Goal: Task Accomplishment & Management: Manage account settings

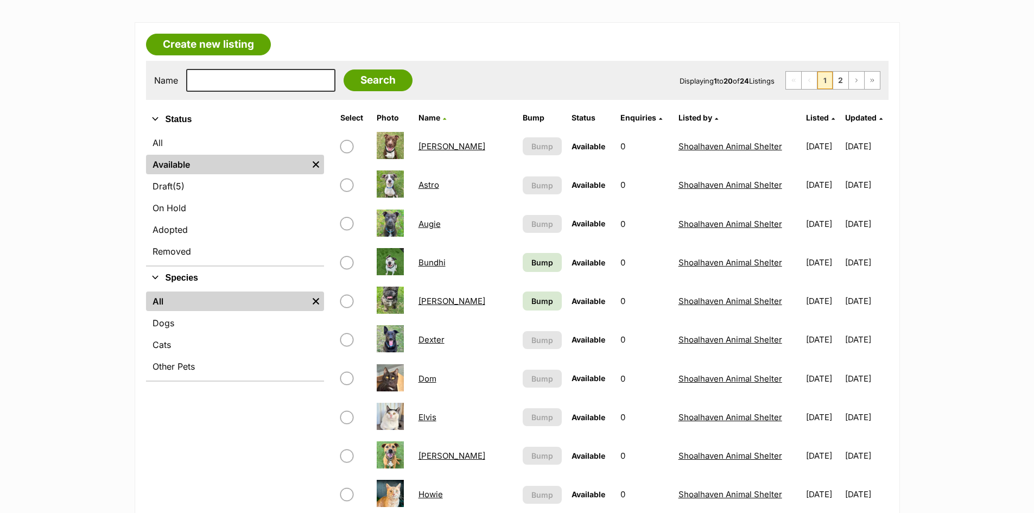
scroll to position [163, 0]
click at [250, 183] on link "Draft (5) Items" at bounding box center [235, 186] width 178 height 20
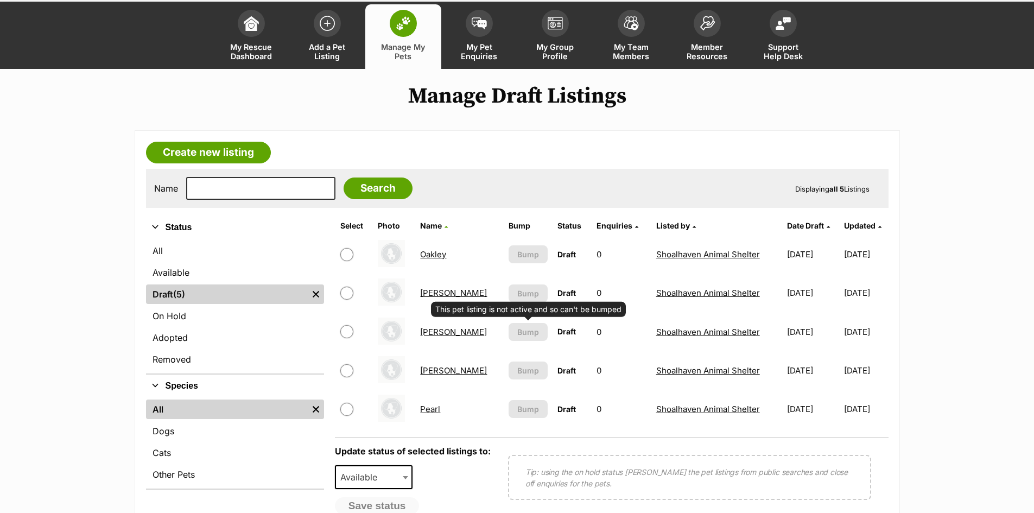
scroll to position [109, 0]
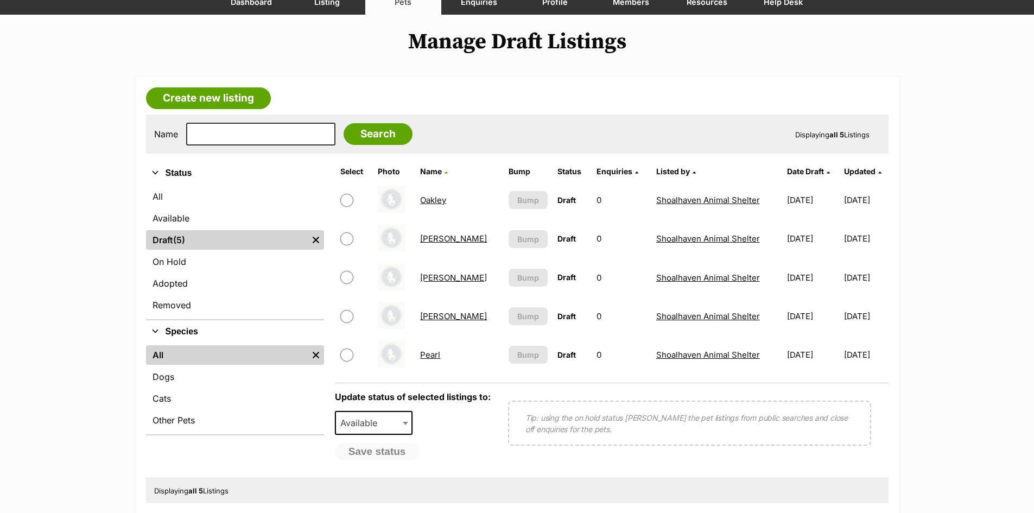
click at [432, 355] on link "Pearl" at bounding box center [430, 354] width 20 height 10
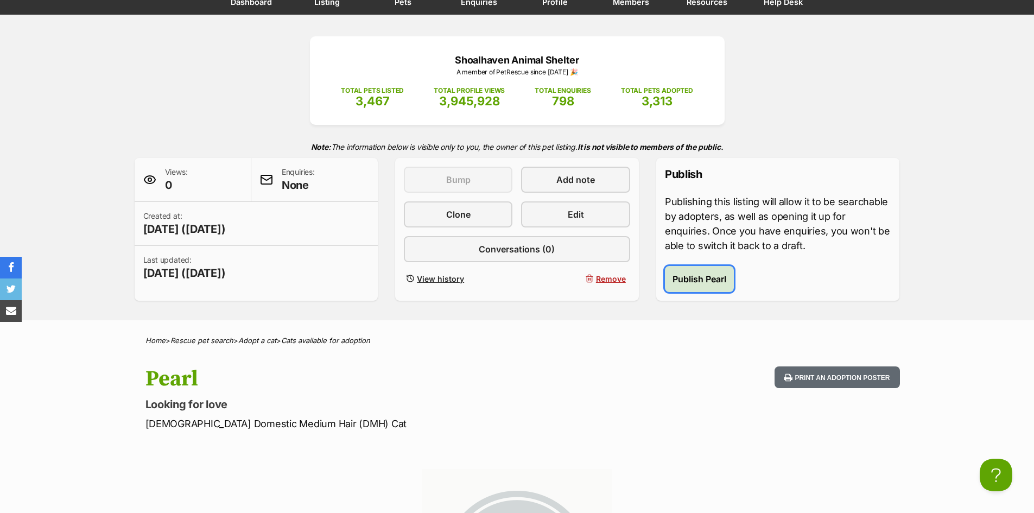
click at [689, 277] on span "Publish Pearl" at bounding box center [699, 278] width 54 height 13
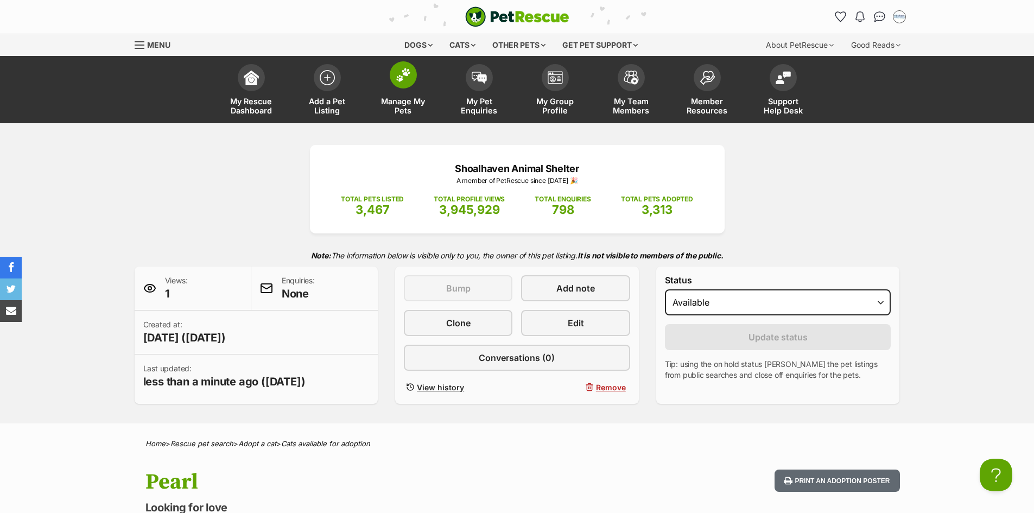
click at [401, 78] on img at bounding box center [403, 75] width 15 height 14
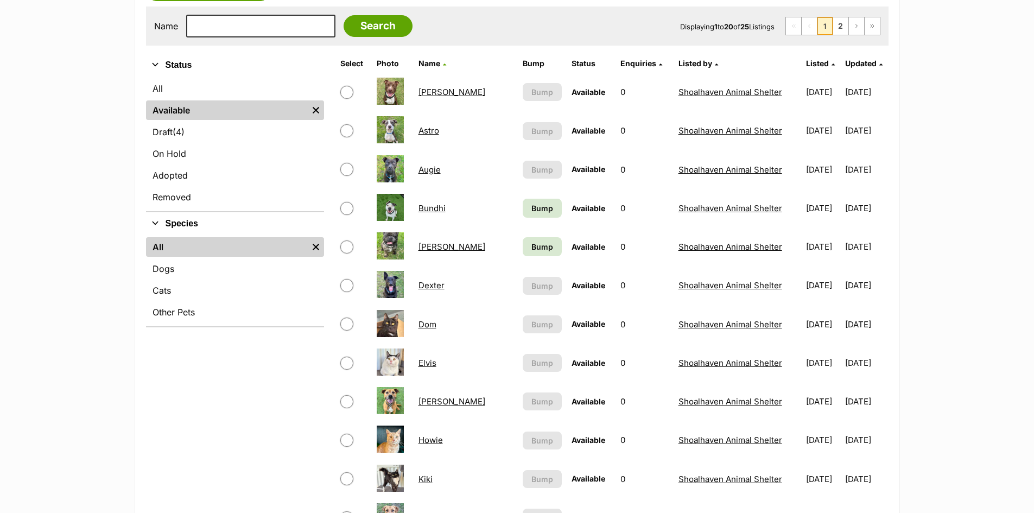
scroll to position [217, 0]
click at [427, 324] on link "Dom" at bounding box center [427, 323] width 18 height 10
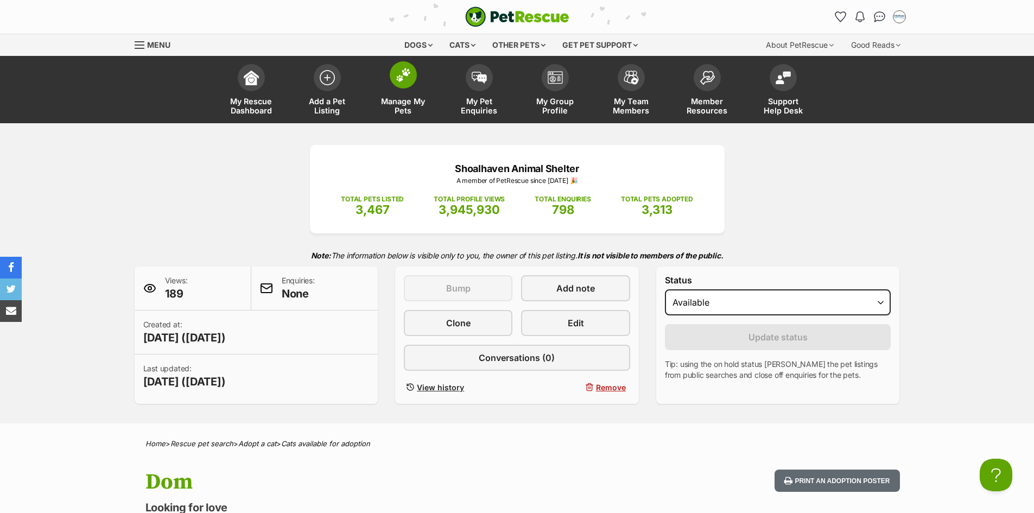
click at [407, 84] on span at bounding box center [403, 74] width 27 height 27
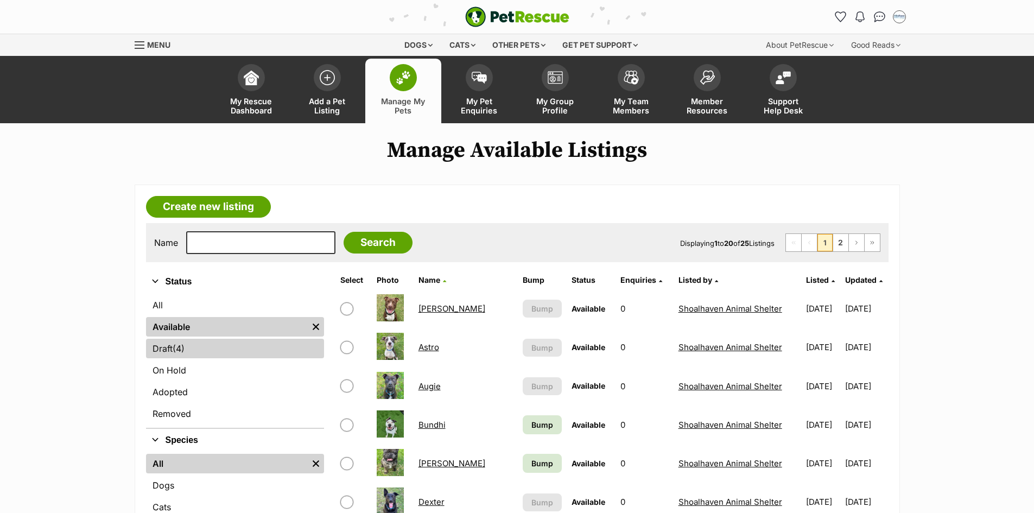
click at [244, 348] on link "Draft (4) Items" at bounding box center [235, 349] width 178 height 20
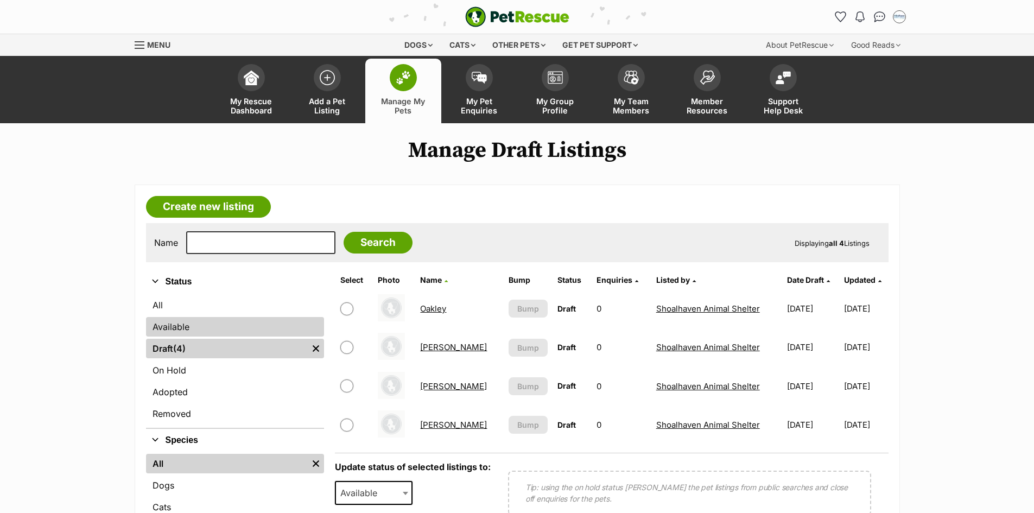
click at [240, 329] on link "Available" at bounding box center [235, 327] width 178 height 20
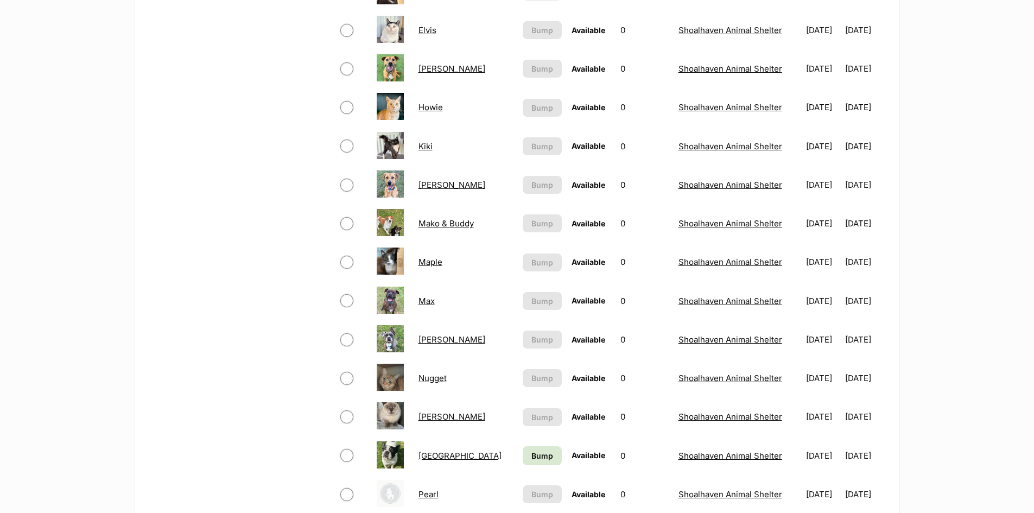
scroll to position [597, 0]
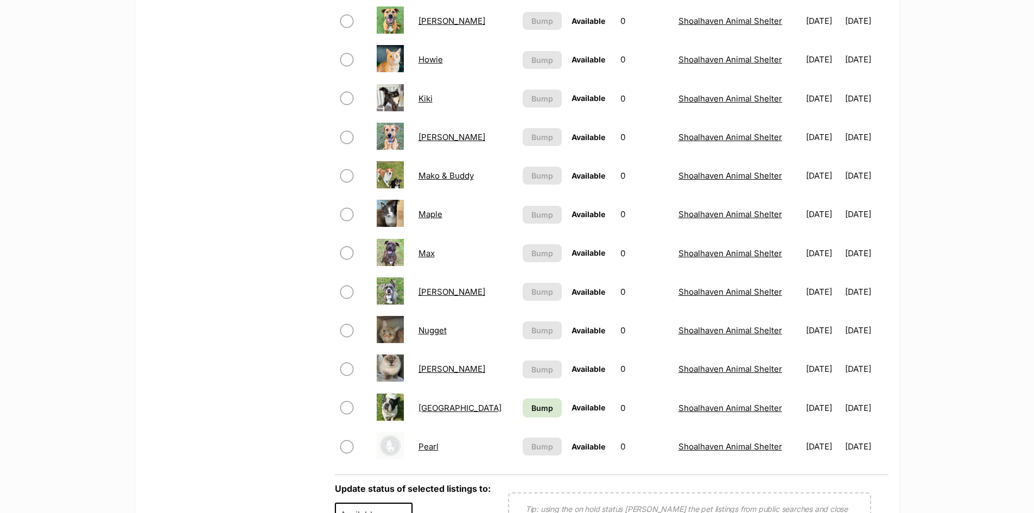
click at [429, 444] on link "Pearl" at bounding box center [428, 446] width 20 height 10
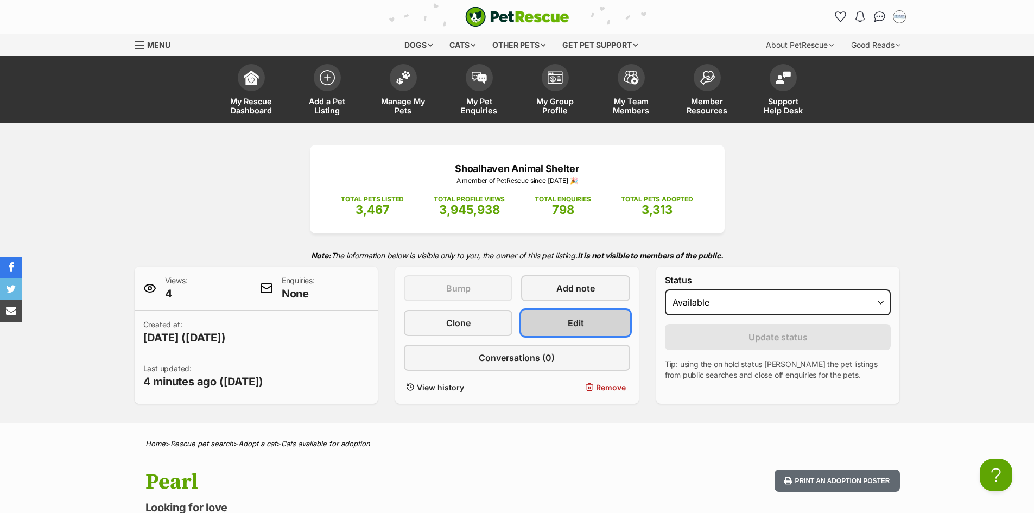
click at [563, 310] on link "Edit" at bounding box center [575, 323] width 109 height 26
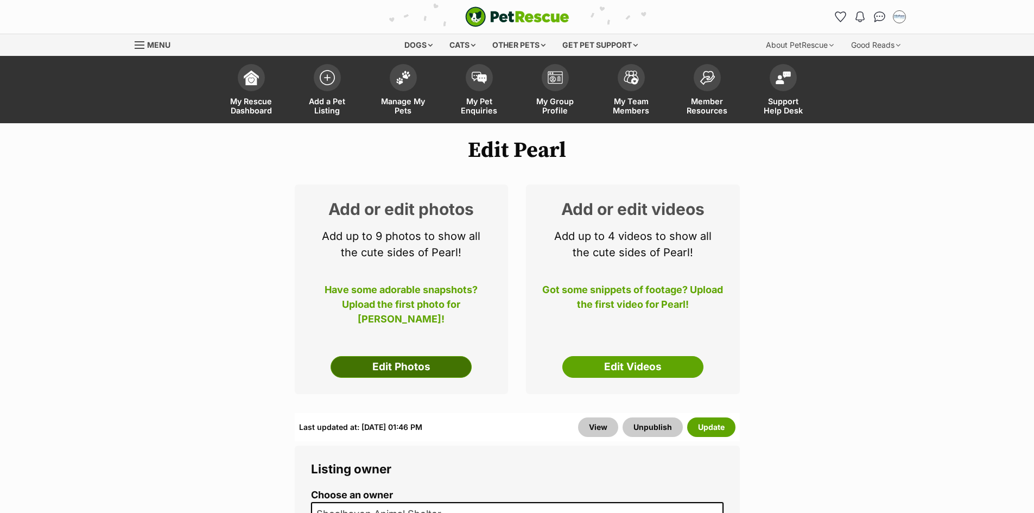
click at [444, 359] on link "Edit Photos" at bounding box center [400, 367] width 141 height 22
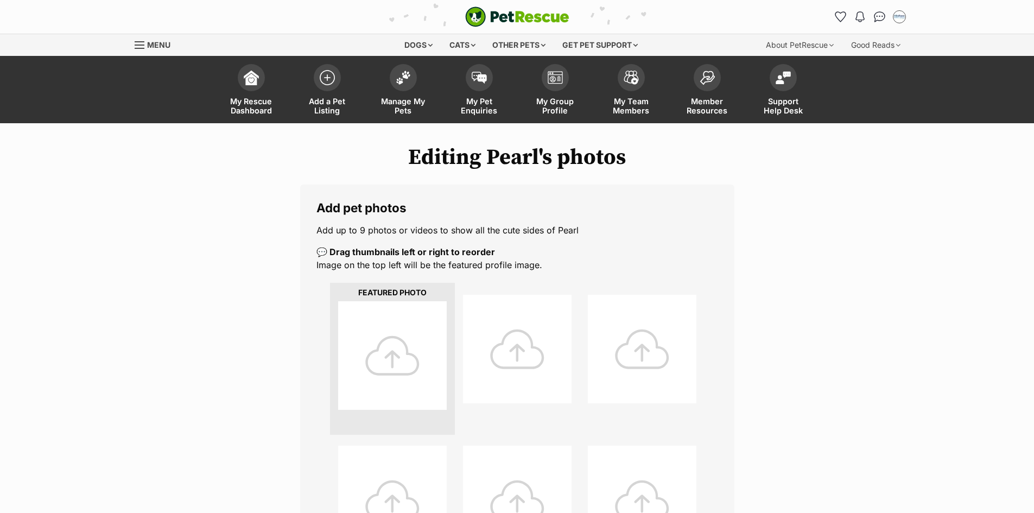
click at [410, 336] on div at bounding box center [392, 355] width 109 height 109
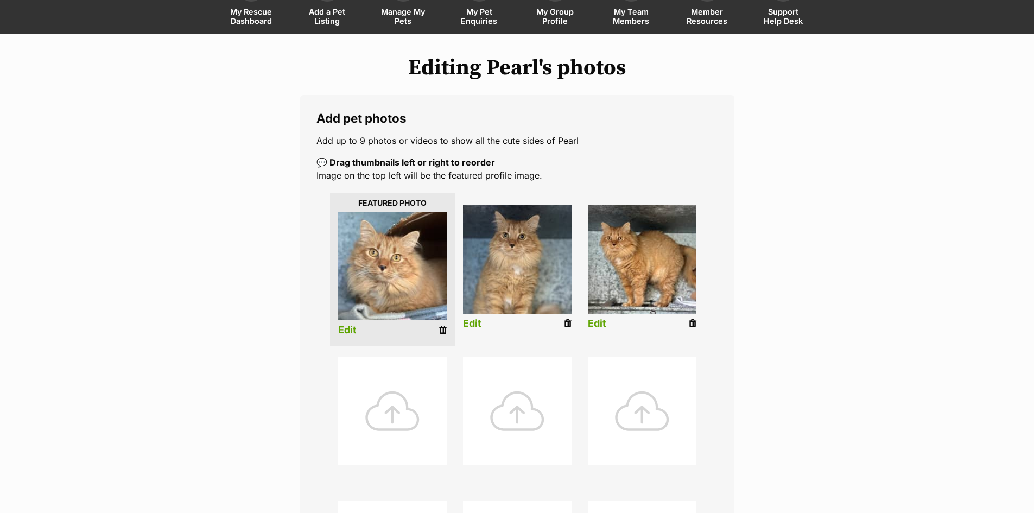
scroll to position [380, 0]
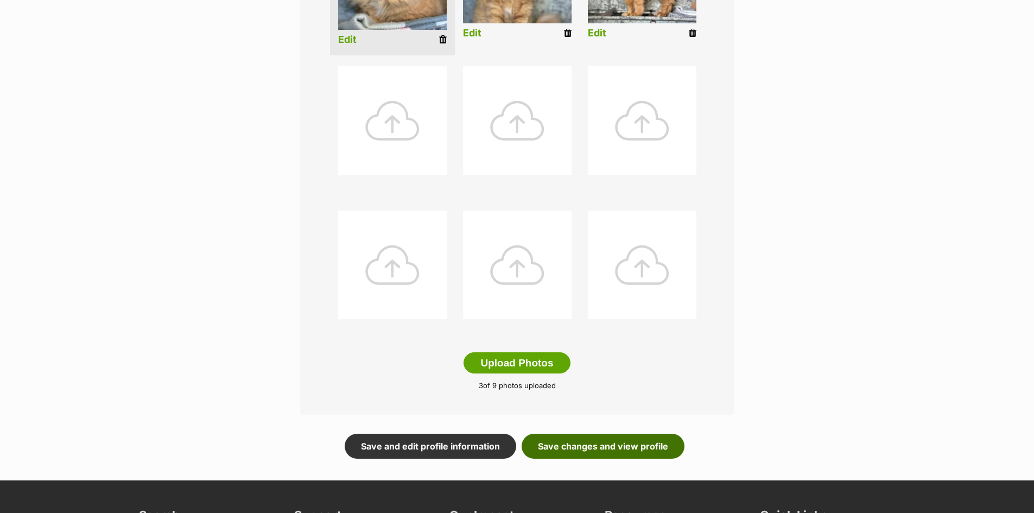
click at [634, 454] on link "Save changes and view profile" at bounding box center [602, 445] width 163 height 25
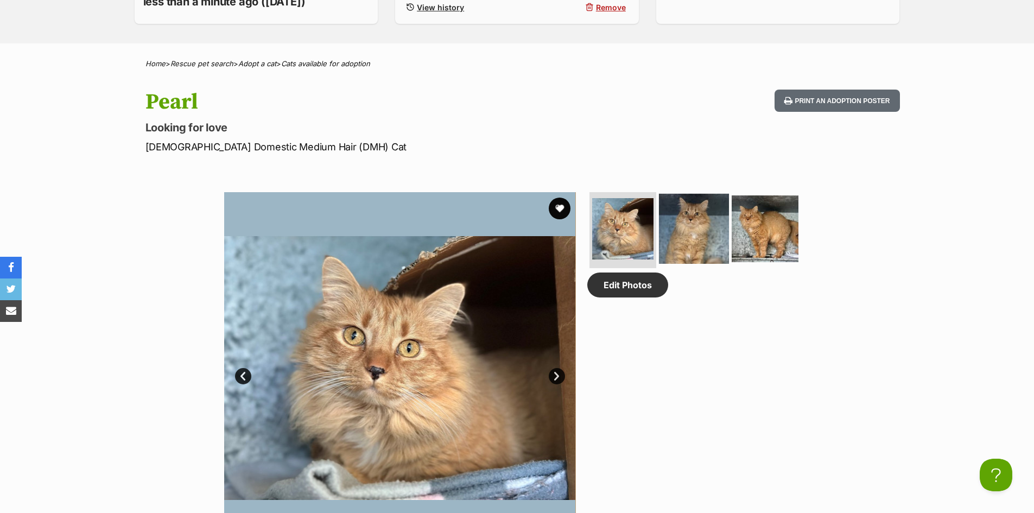
click at [718, 224] on img at bounding box center [694, 229] width 70 height 70
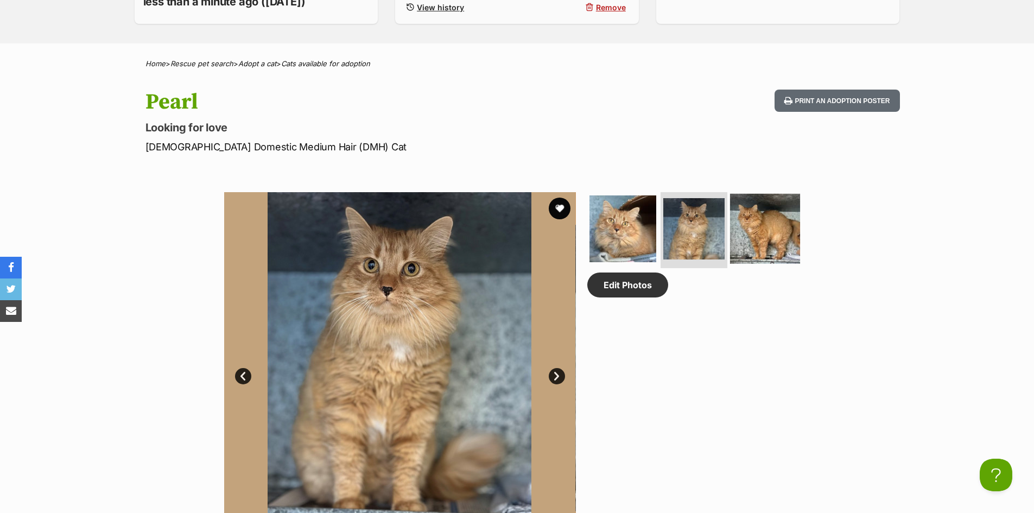
click at [782, 224] on img at bounding box center [765, 229] width 70 height 70
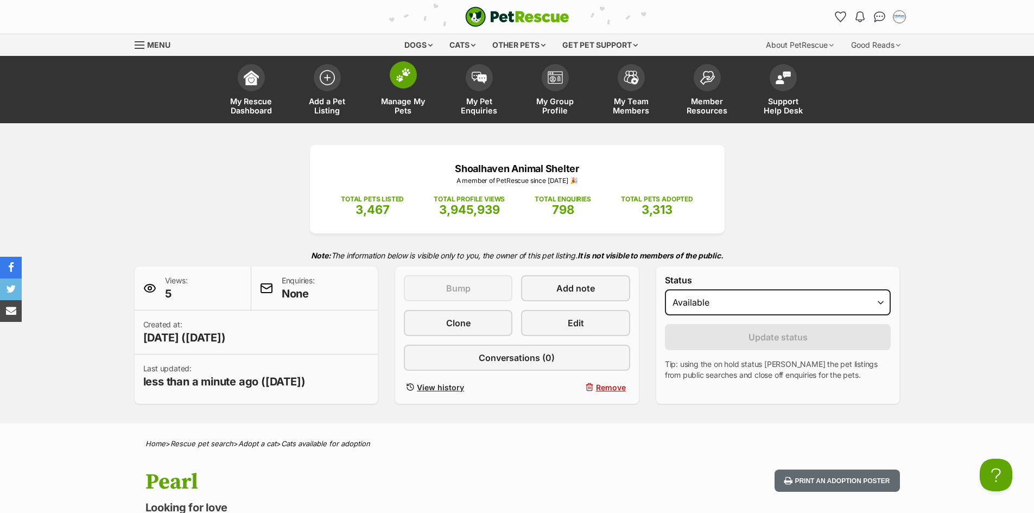
click at [409, 81] on img at bounding box center [403, 75] width 15 height 14
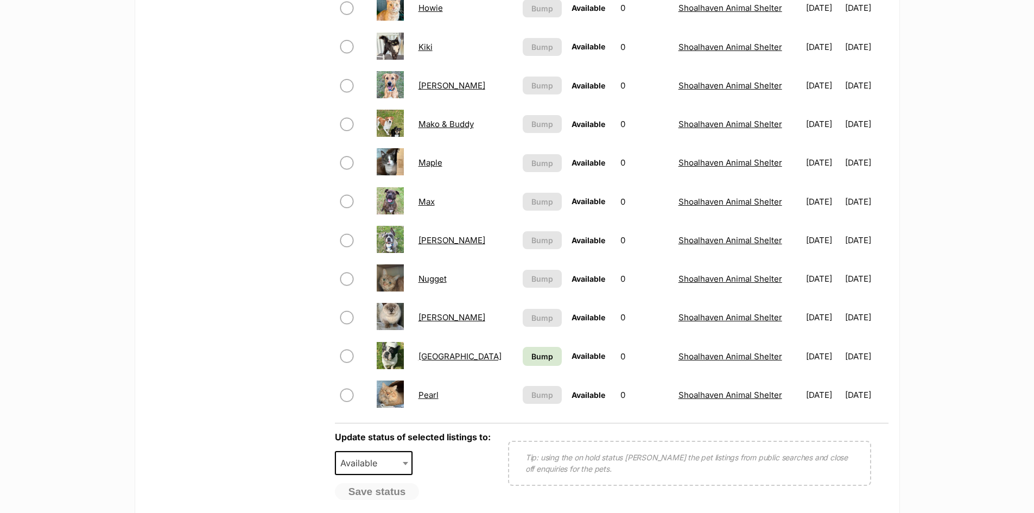
scroll to position [651, 0]
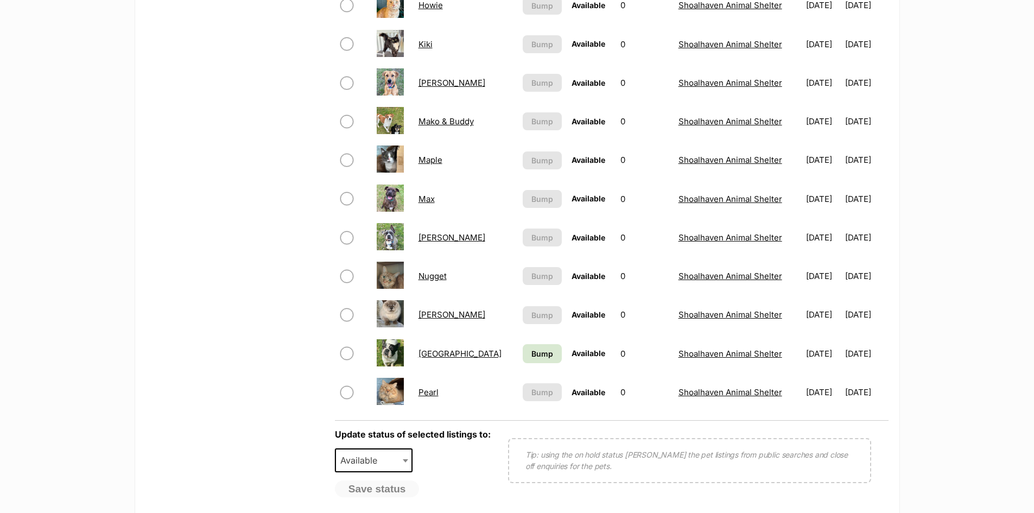
click at [437, 158] on link "Maple" at bounding box center [430, 160] width 24 height 10
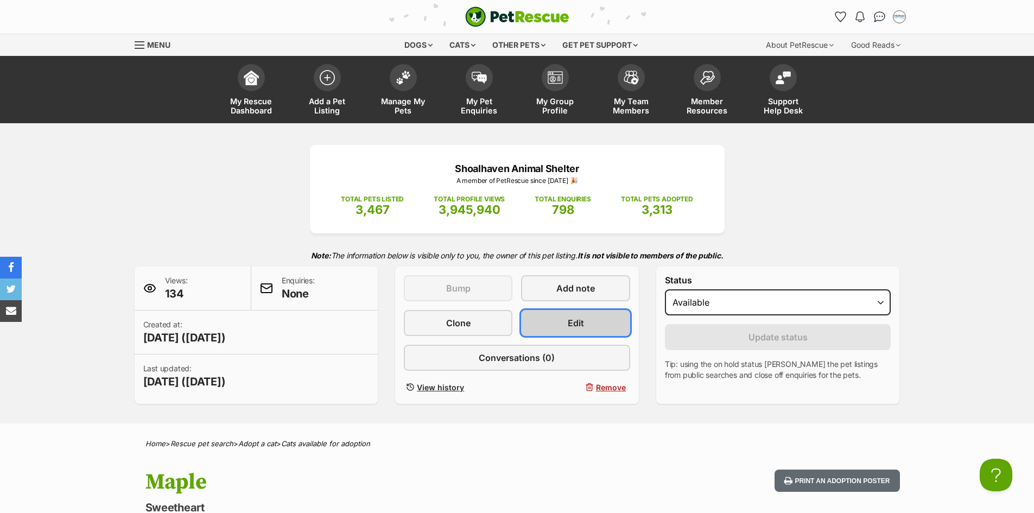
click at [588, 321] on link "Edit" at bounding box center [575, 323] width 109 height 26
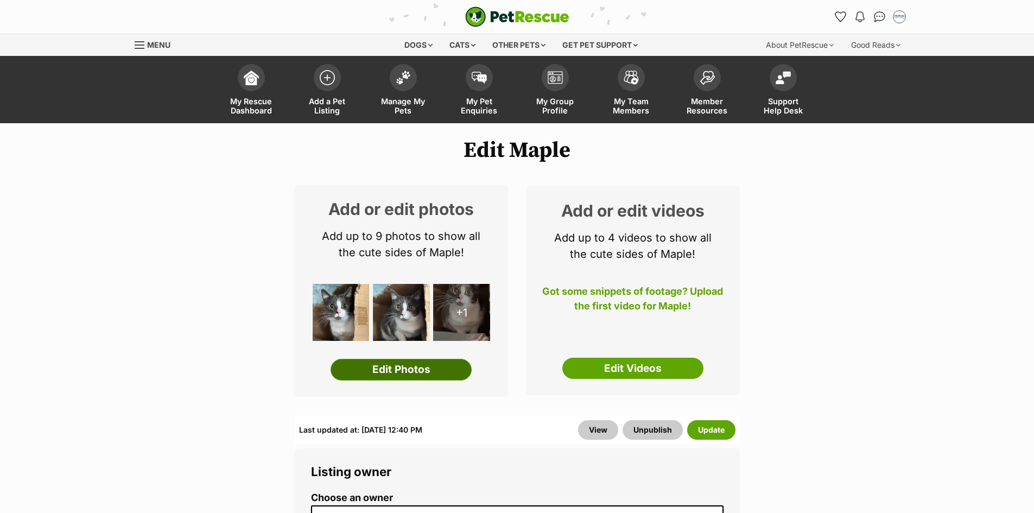
click at [450, 369] on link "Edit Photos" at bounding box center [400, 370] width 141 height 22
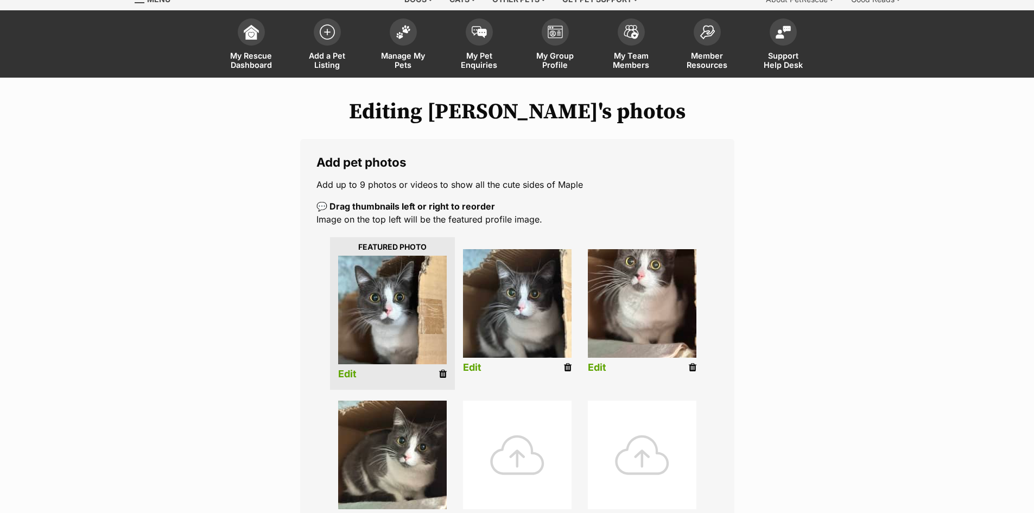
scroll to position [163, 0]
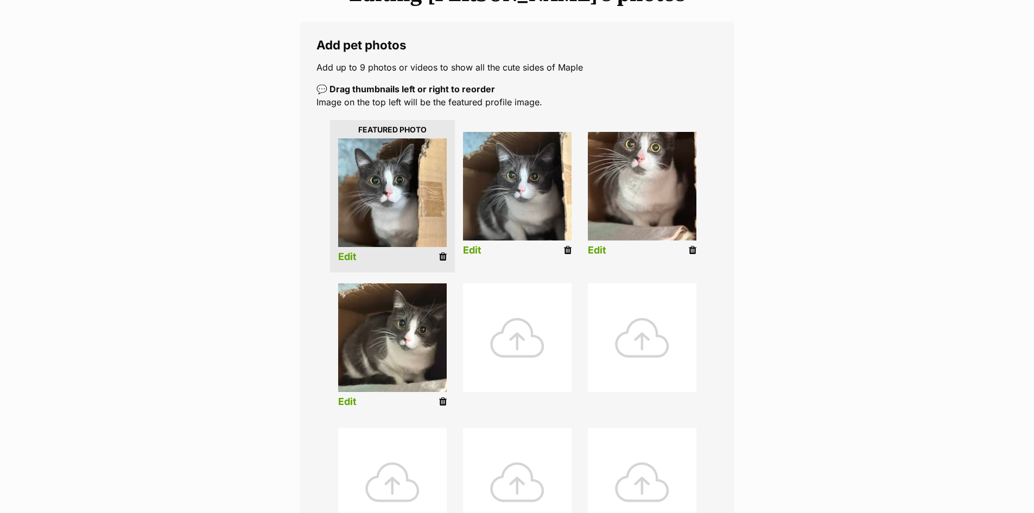
click at [532, 326] on div at bounding box center [517, 337] width 109 height 109
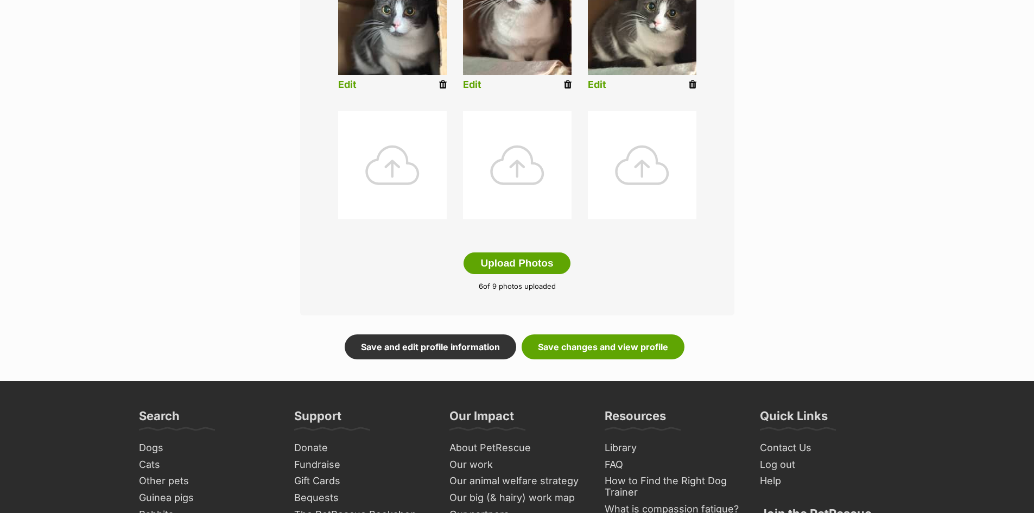
scroll to position [488, 0]
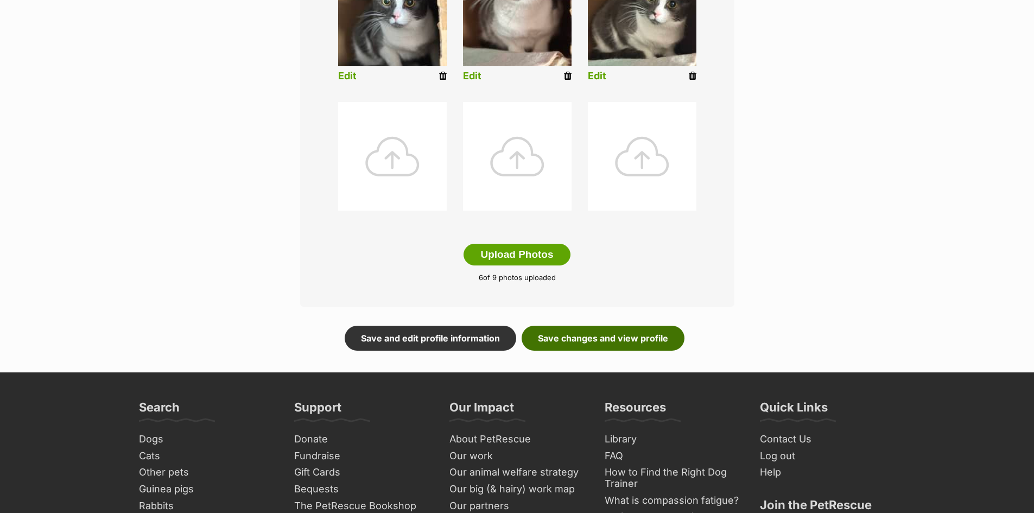
click at [609, 331] on link "Save changes and view profile" at bounding box center [602, 338] width 163 height 25
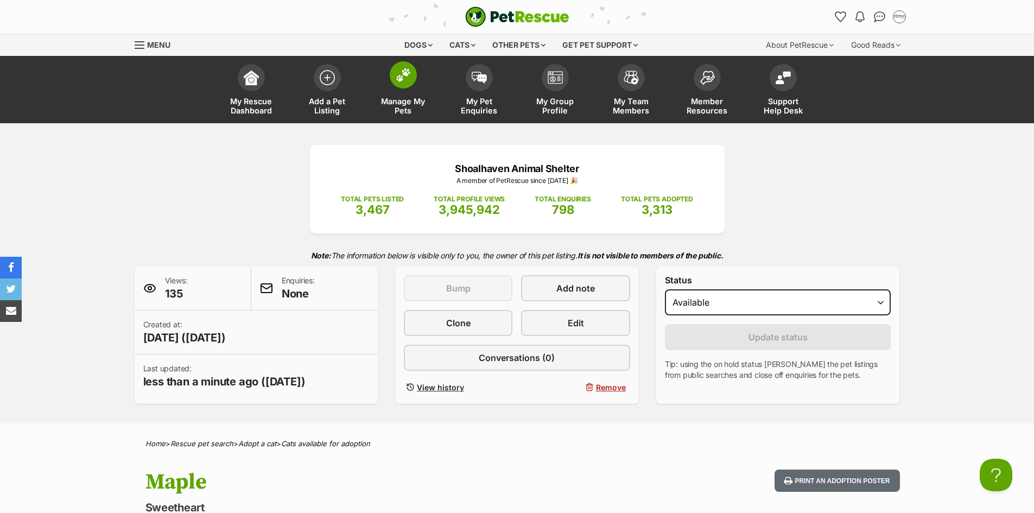
click at [394, 72] on span at bounding box center [403, 74] width 27 height 27
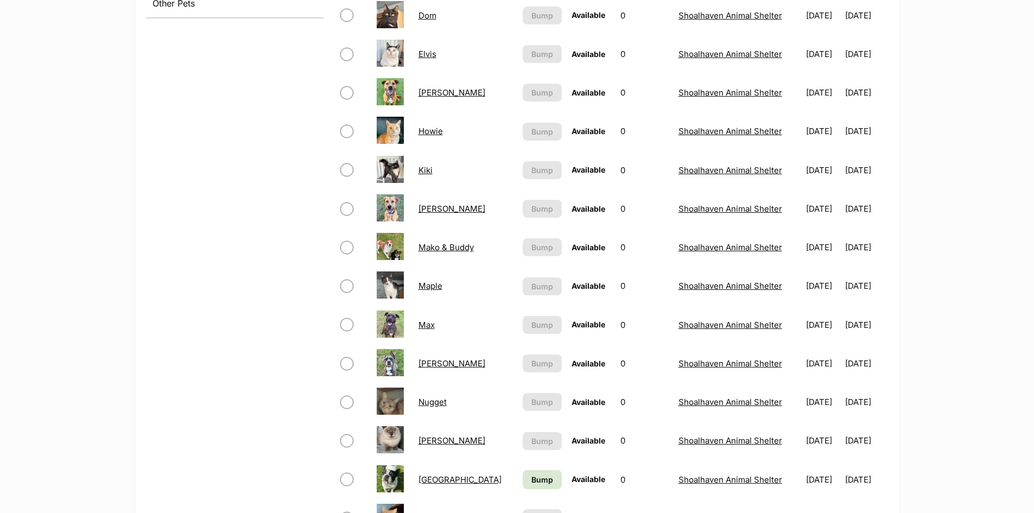
scroll to position [543, 0]
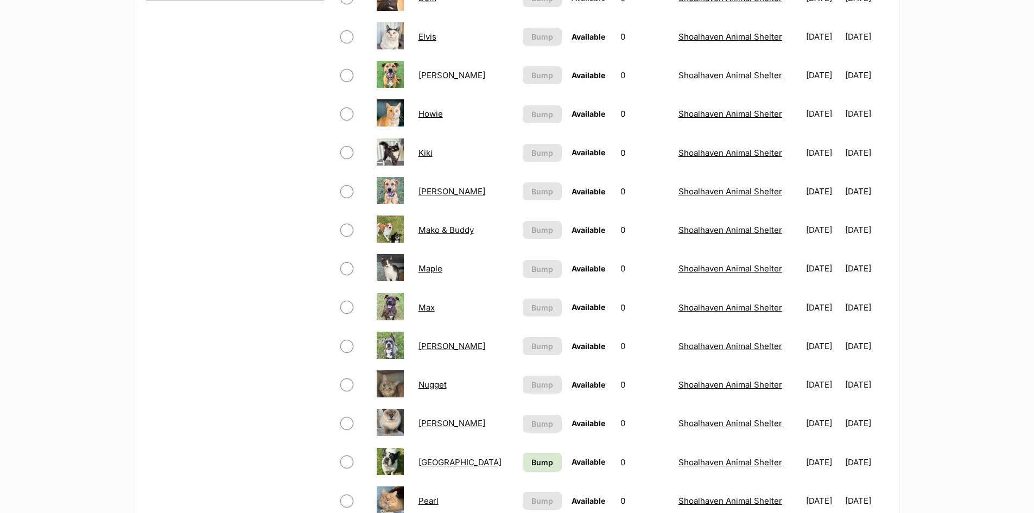
click at [441, 386] on link "Nugget" at bounding box center [432, 384] width 28 height 10
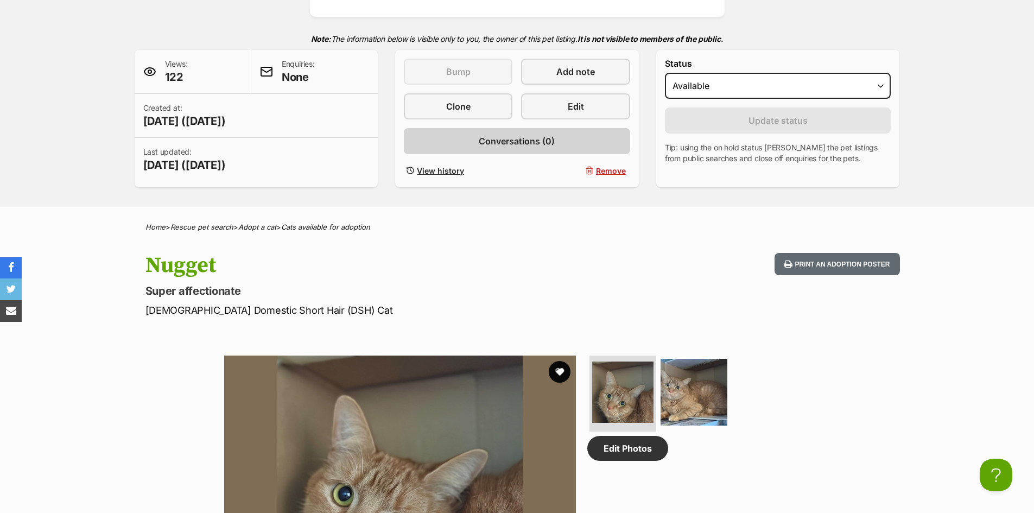
scroll to position [217, 0]
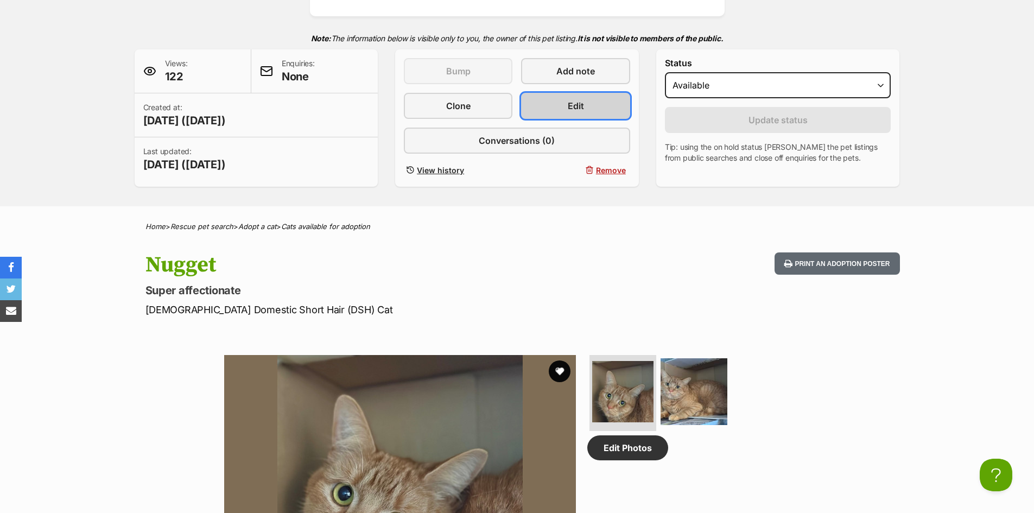
click at [596, 100] on link "Edit" at bounding box center [575, 106] width 109 height 26
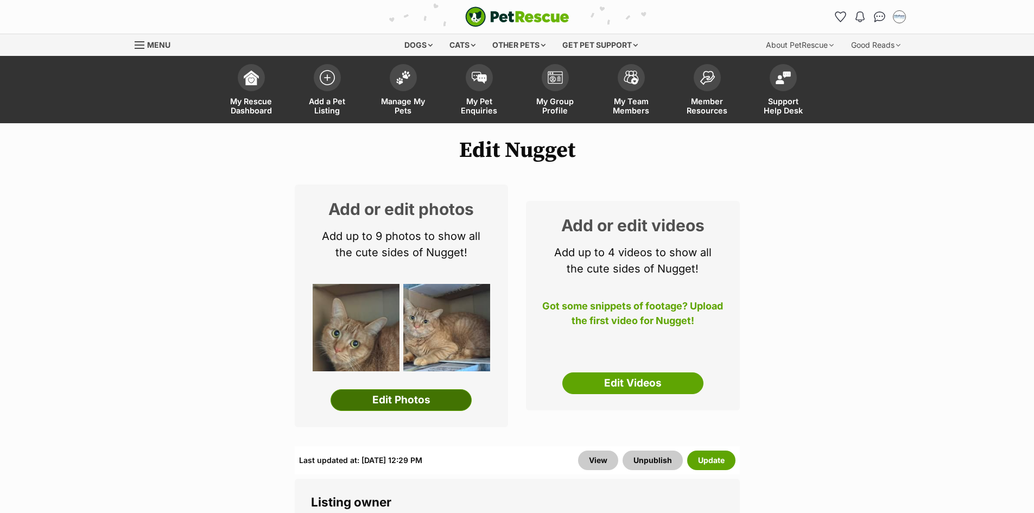
click at [433, 396] on link "Edit Photos" at bounding box center [400, 400] width 141 height 22
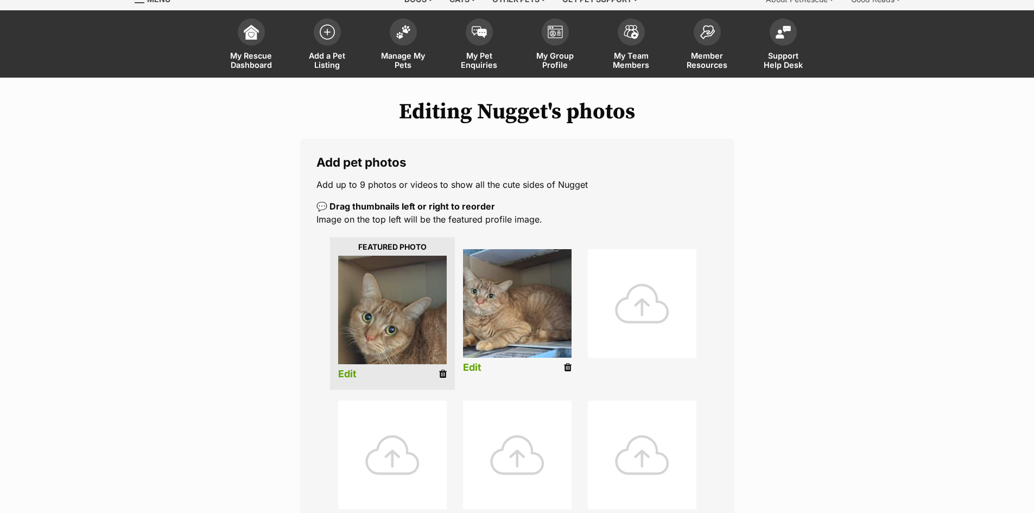
scroll to position [109, 0]
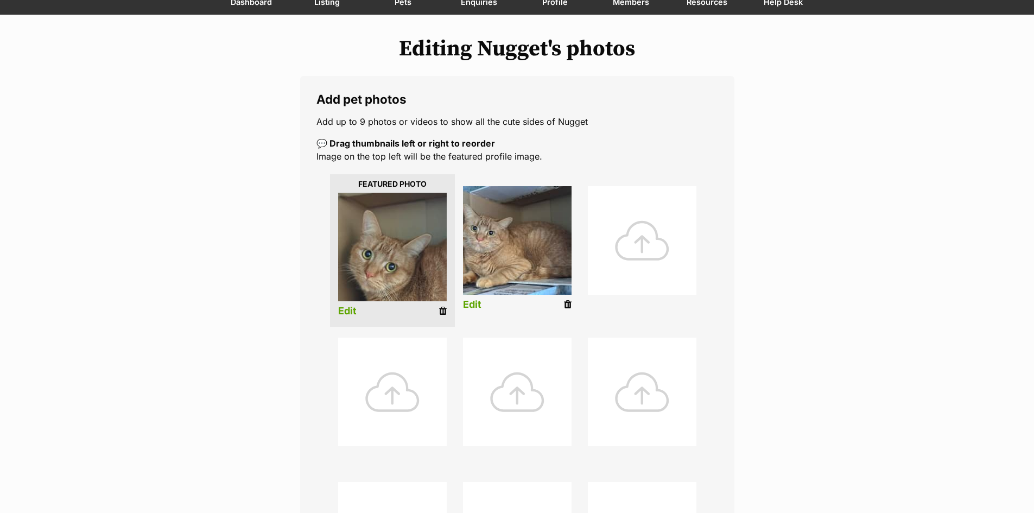
click at [566, 308] on icon at bounding box center [568, 304] width 8 height 10
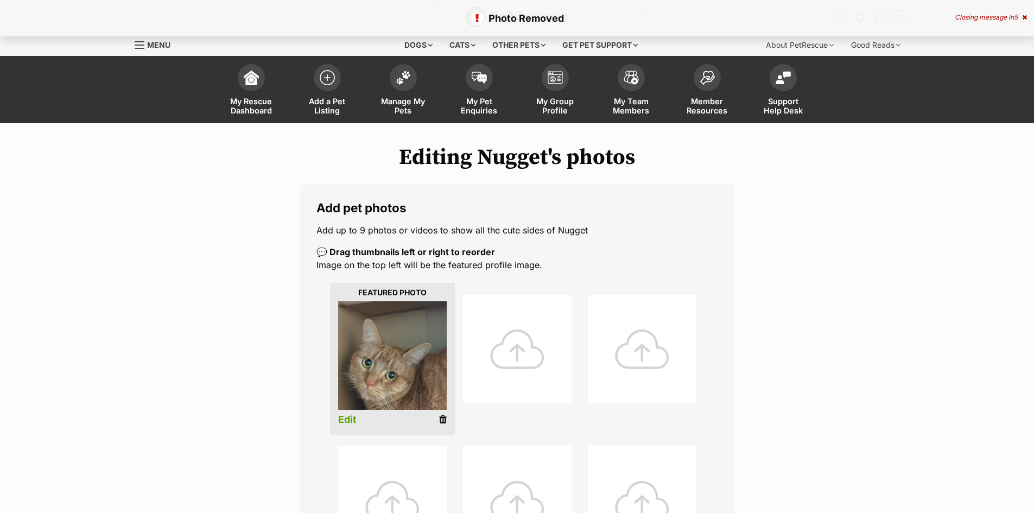
click at [510, 348] on div at bounding box center [517, 349] width 109 height 109
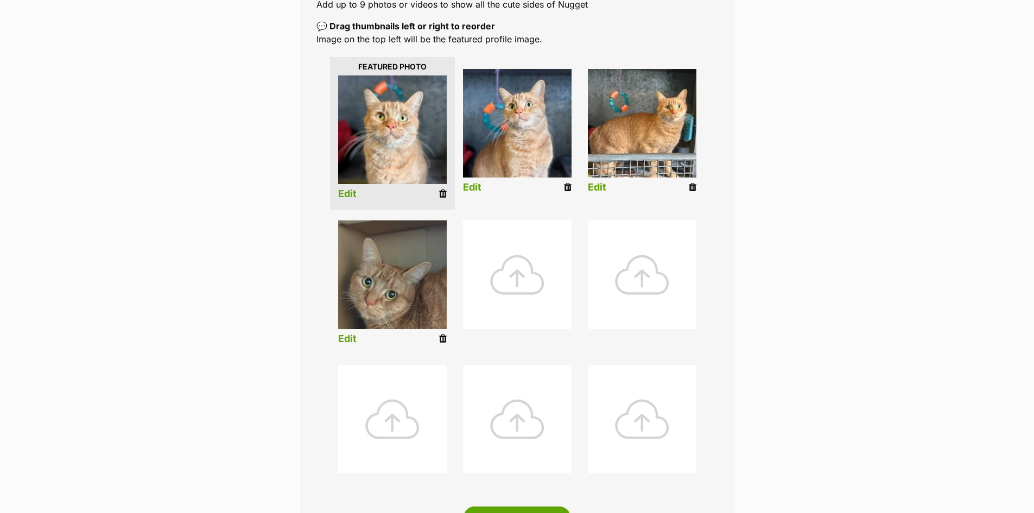
scroll to position [434, 0]
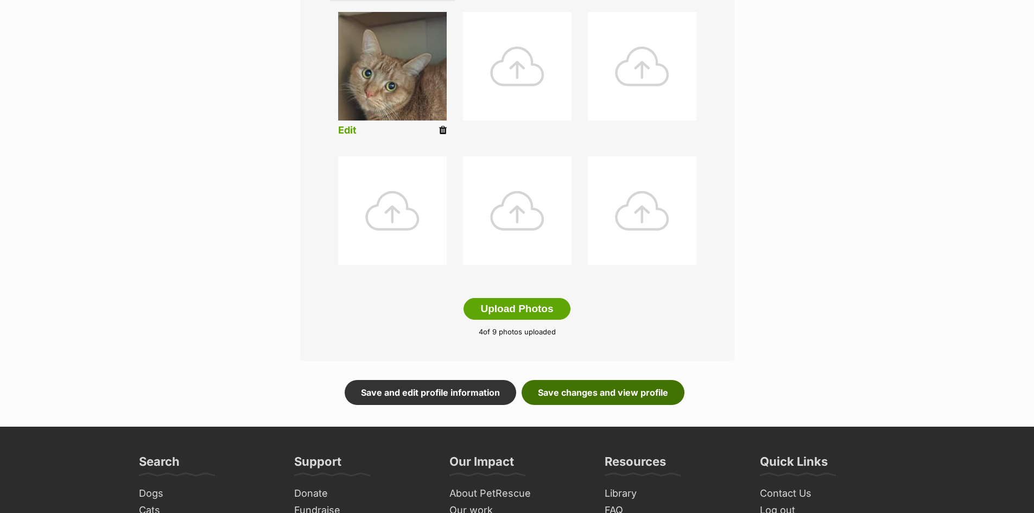
click at [605, 391] on link "Save changes and view profile" at bounding box center [602, 392] width 163 height 25
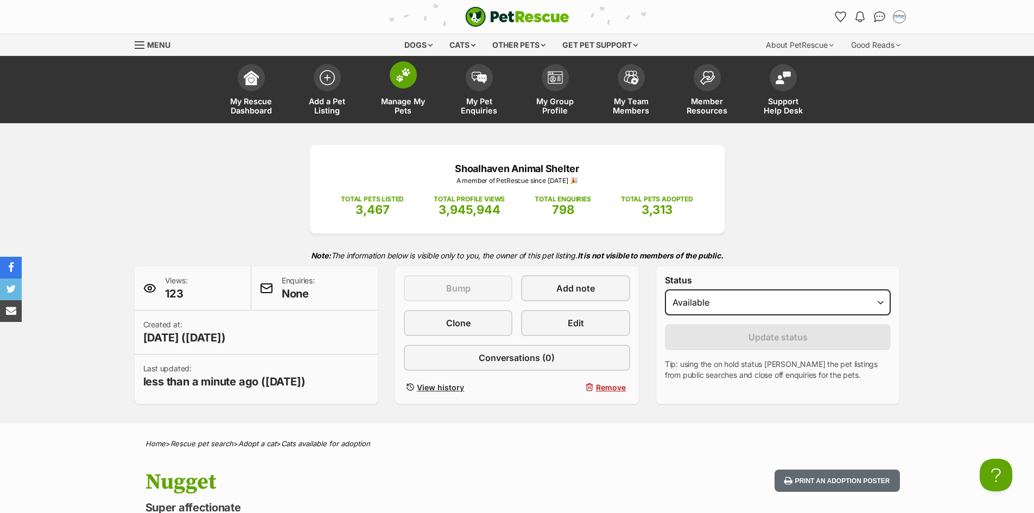
click at [410, 75] on img at bounding box center [403, 75] width 15 height 14
